Goal: Information Seeking & Learning: Learn about a topic

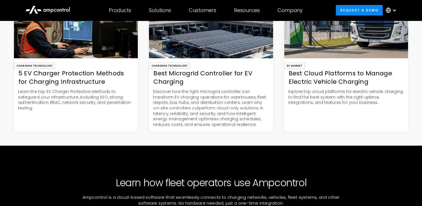
scroll to position [1342, 0]
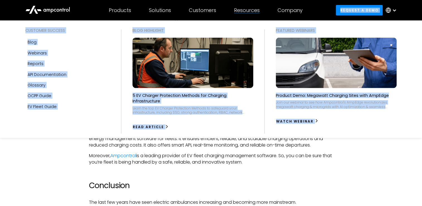
drag, startPoint x: 88, startPoint y: 101, endPoint x: 263, endPoint y: 3, distance: 200.3
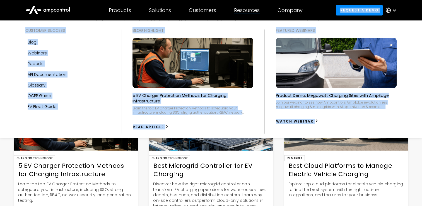
scroll to position [1334, 0]
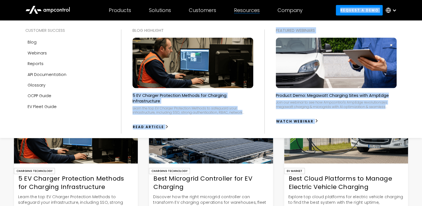
drag, startPoint x: 90, startPoint y: 92, endPoint x: 249, endPoint y: 22, distance: 173.7
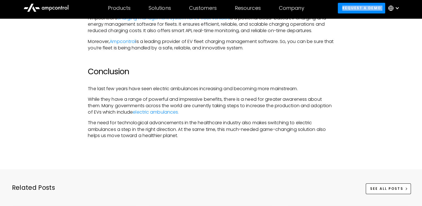
scroll to position [1238, 0]
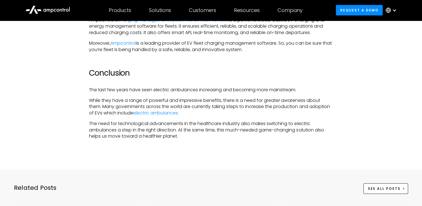
click at [181, 139] on p "The need for technological advancements in the healthcare industry also makes s…" at bounding box center [211, 130] width 244 height 19
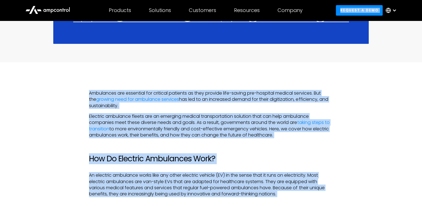
scroll to position [281, 0]
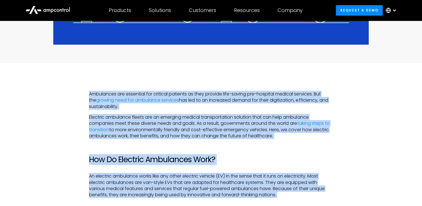
drag, startPoint x: 179, startPoint y: 155, endPoint x: 80, endPoint y: 92, distance: 117.4
copy div "Ambulances are essential for critical patients as they provide life-saving pre-…"
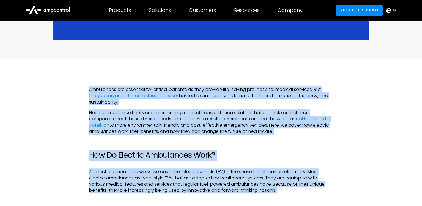
scroll to position [285, 0]
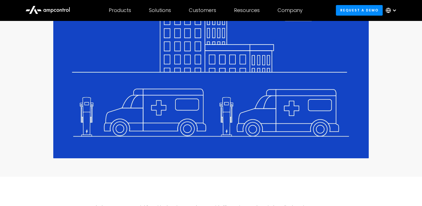
scroll to position [0, 0]
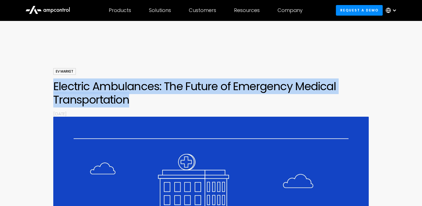
drag, startPoint x: 129, startPoint y: 102, endPoint x: 49, endPoint y: 92, distance: 80.5
click at [49, 92] on div "EV Market Electric Ambulances: The Future of Emergency Medical Transportation B…" at bounding box center [211, 199] width 422 height 262
drag, startPoint x: 49, startPoint y: 92, endPoint x: 92, endPoint y: 87, distance: 43.6
click at [92, 87] on h1 "Electric Ambulances: The Future of Emergency Medical Transportation" at bounding box center [210, 93] width 315 height 27
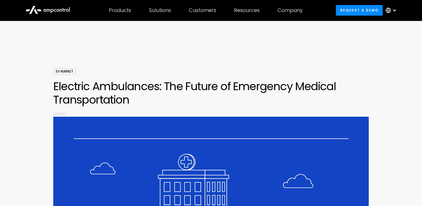
click at [130, 100] on h1 "Electric Ambulances: The Future of Emergency Medical Transportation" at bounding box center [210, 93] width 315 height 27
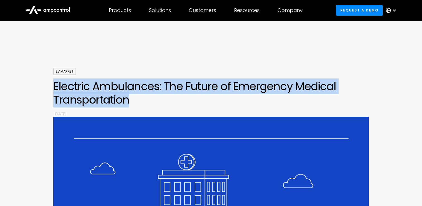
drag, startPoint x: 54, startPoint y: 86, endPoint x: 132, endPoint y: 99, distance: 78.7
click at [132, 99] on h1 "Electric Ambulances: The Future of Emergency Medical Transportation" at bounding box center [210, 93] width 315 height 27
copy h1 "Electric Ambulances: The Future of Emergency Medical Transportation"
